Goal: Check status

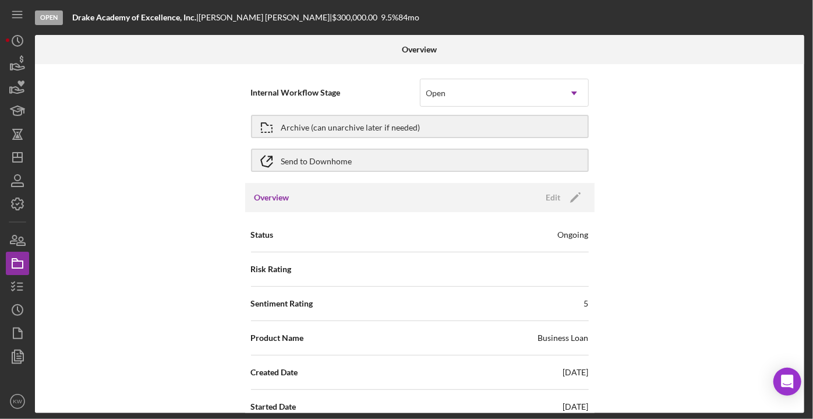
scroll to position [1243, 0]
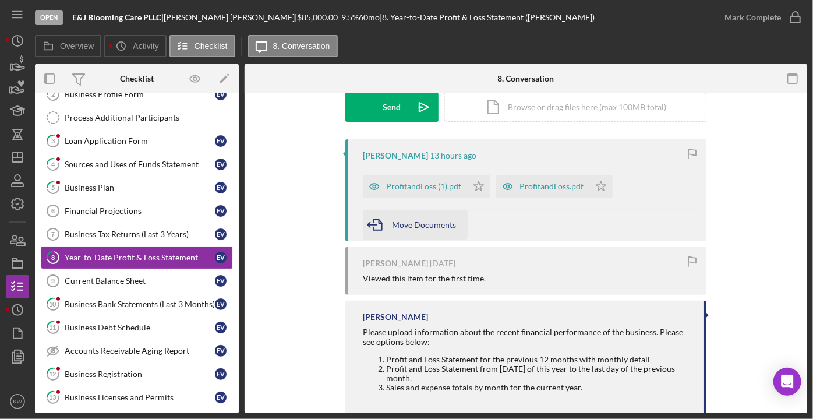
scroll to position [206, 0]
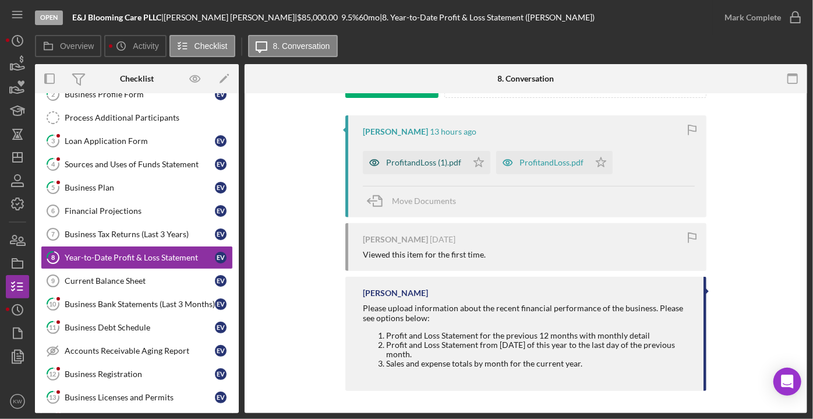
click at [437, 155] on div "ProfitandLoss (1).pdf" at bounding box center [415, 162] width 104 height 23
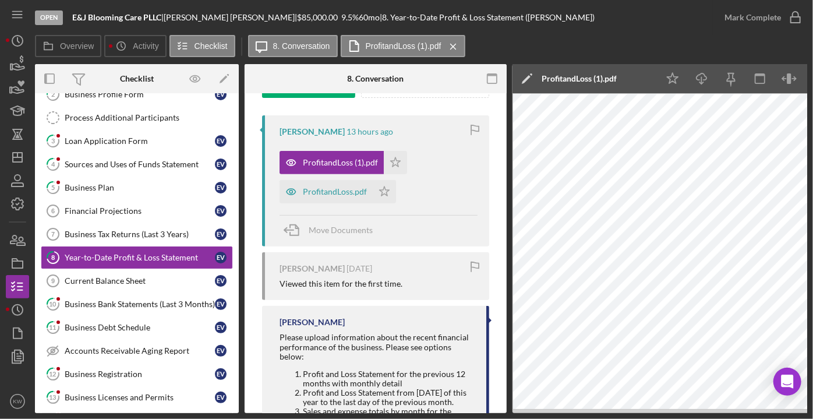
scroll to position [0, 54]
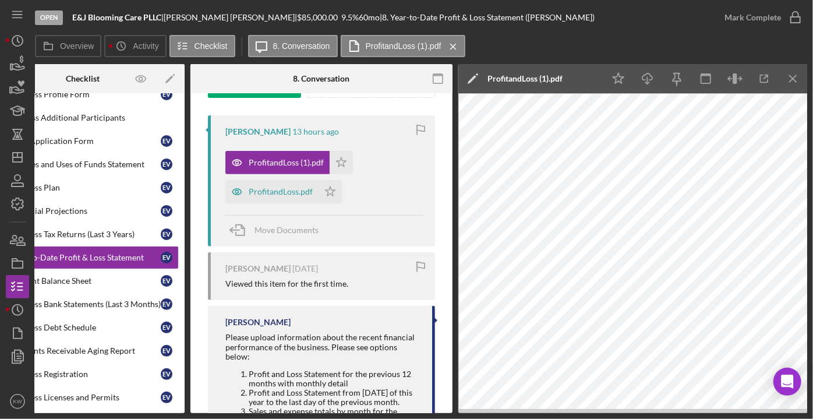
drag, startPoint x: 712, startPoint y: 414, endPoint x: 812, endPoint y: 400, distance: 100.6
click at [812, 400] on div "Open E&J Blooming Care PLLC | Eliana Valdez | $85,000.00 9.5 % 60 mo | 8. Year-…" at bounding box center [406, 209] width 813 height 419
click at [291, 187] on div "ProfitandLoss.pdf" at bounding box center [281, 191] width 64 height 9
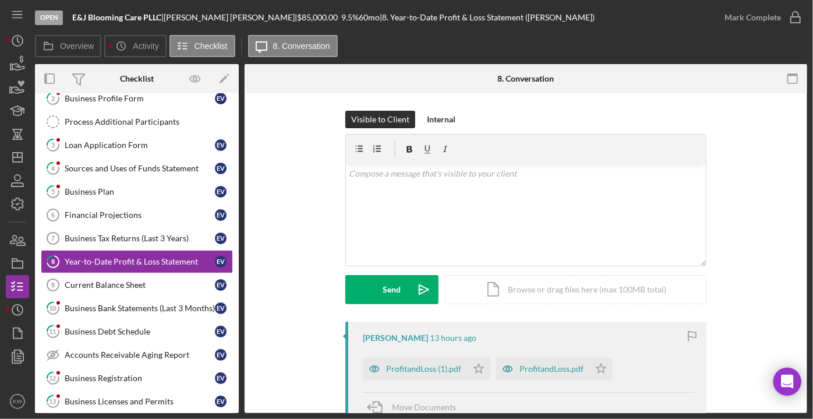
scroll to position [133, 0]
